Goal: Task Accomplishment & Management: Manage account settings

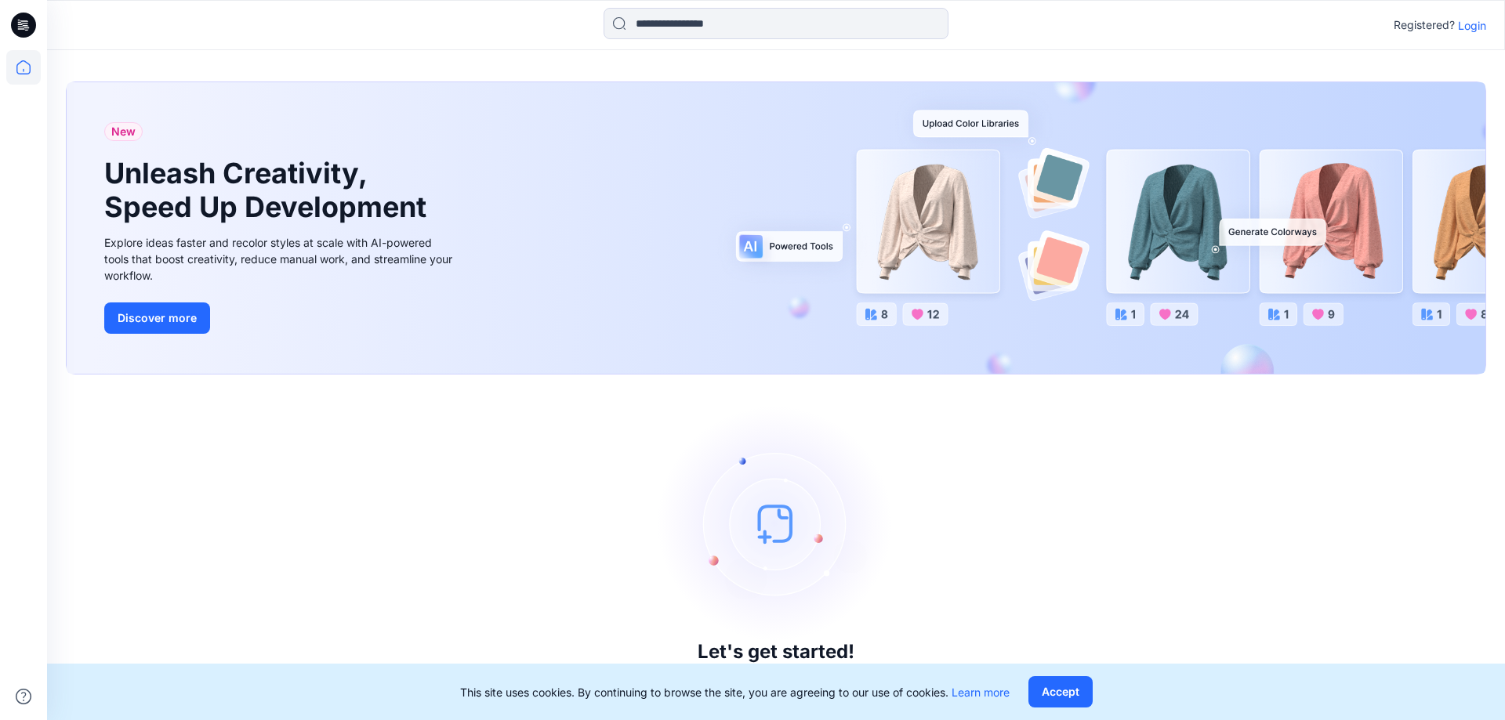
drag, startPoint x: 1439, startPoint y: 40, endPoint x: 1465, endPoint y: 32, distance: 27.0
click at [1444, 41] on div "Registered? Login" at bounding box center [775, 25] width 1457 height 34
click at [1465, 32] on p "Login" at bounding box center [1472, 25] width 28 height 16
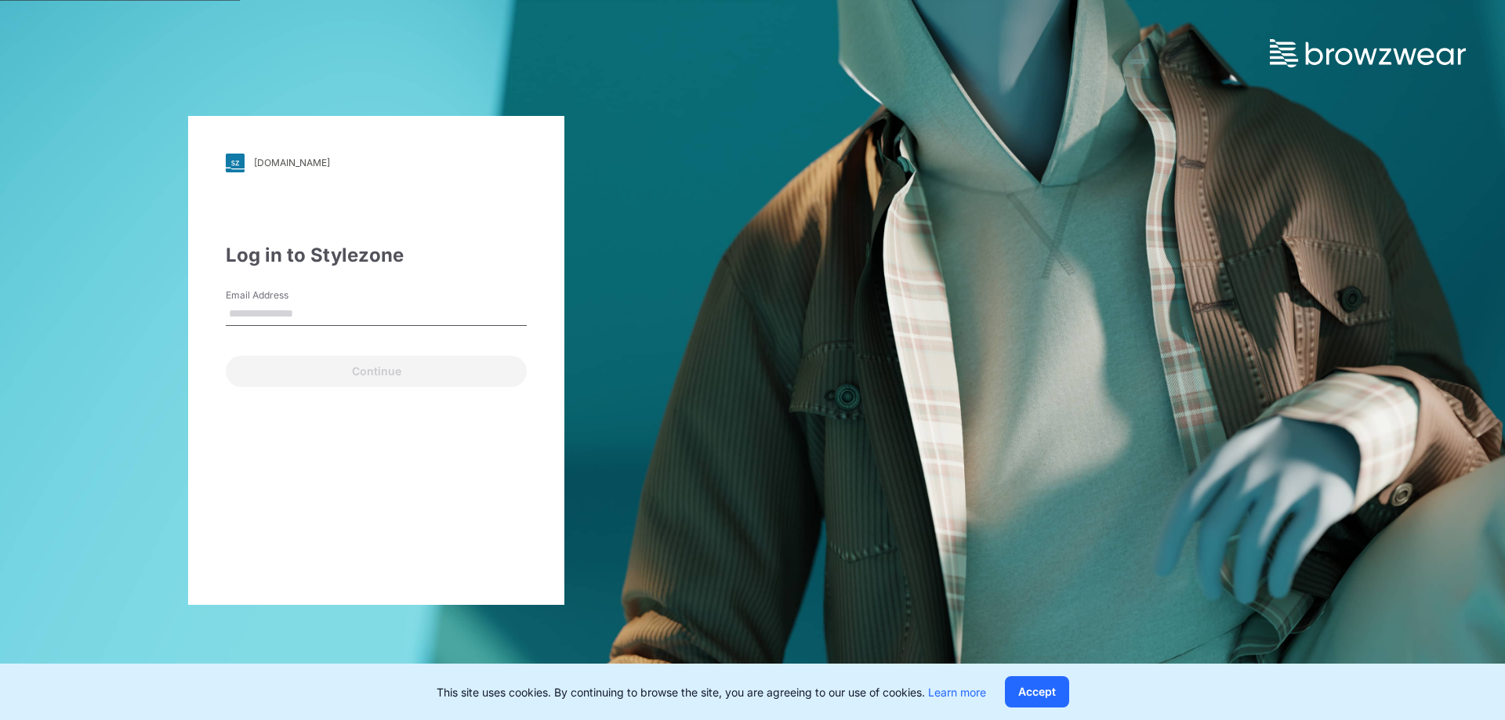
click at [364, 337] on form "Email Address Continue" at bounding box center [376, 337] width 301 height 99
click at [362, 326] on div "Email is required" at bounding box center [376, 333] width 301 height 14
drag, startPoint x: 362, startPoint y: 317, endPoint x: 334, endPoint y: 326, distance: 29.5
click at [362, 317] on input "Email Address" at bounding box center [376, 315] width 301 height 24
type input "**********"
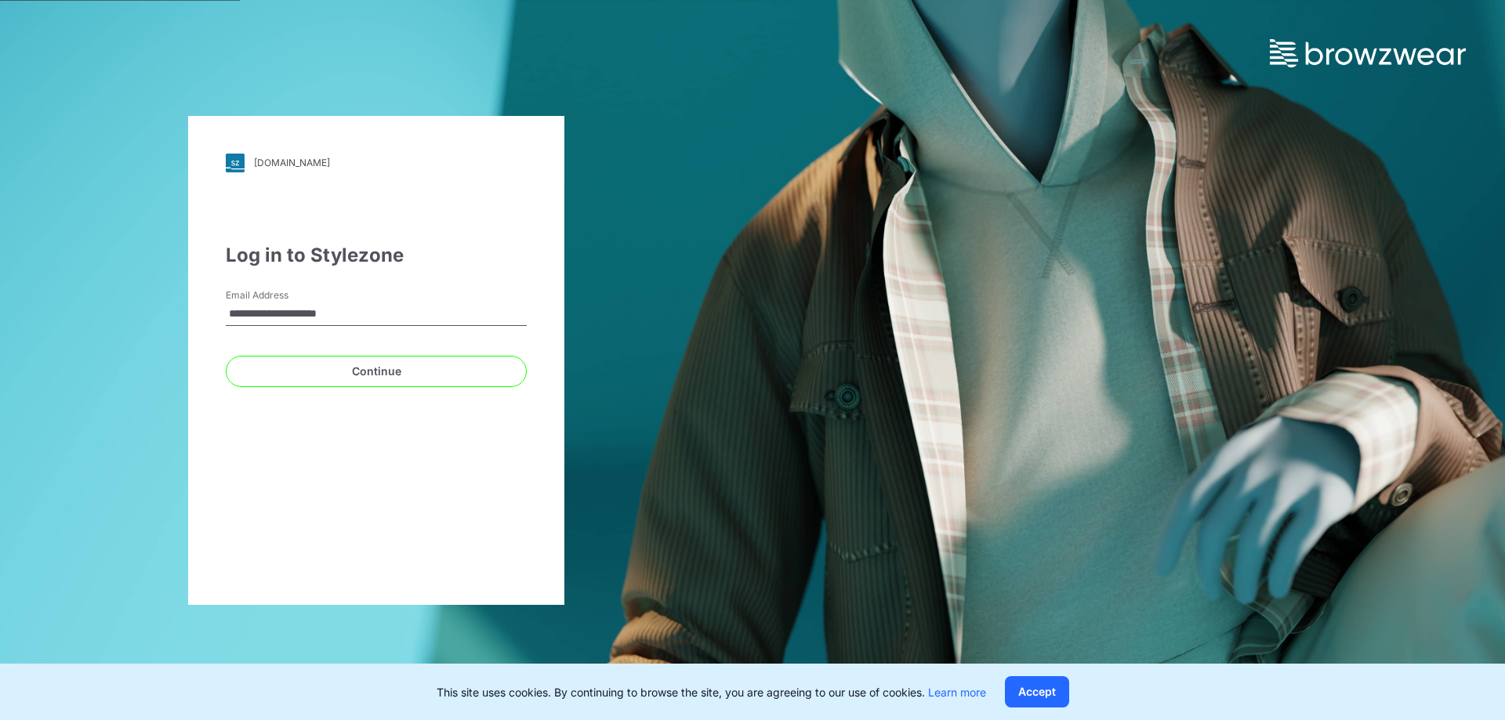
click at [453, 391] on div "**********" at bounding box center [376, 360] width 376 height 489
drag, startPoint x: 451, startPoint y: 382, endPoint x: 414, endPoint y: 361, distance: 42.5
click at [451, 382] on button "Continue" at bounding box center [376, 371] width 301 height 31
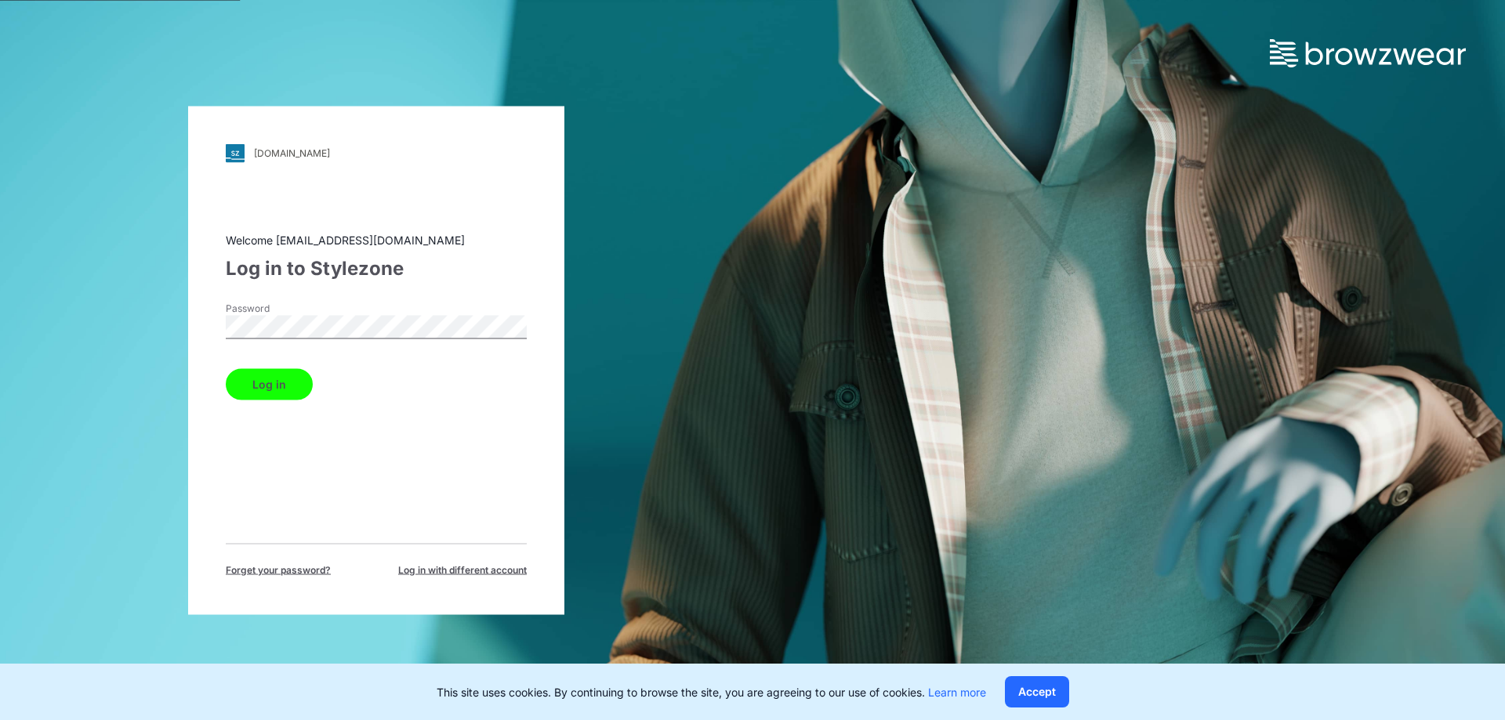
click at [226, 368] on button "Log in" at bounding box center [269, 383] width 87 height 31
